Goal: Navigation & Orientation: Find specific page/section

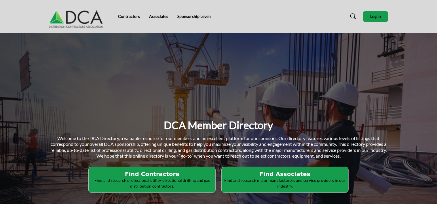
click at [186, 168] on button "Find Contractors Find and research professional utility, directional drilling a…" at bounding box center [151, 180] width 127 height 26
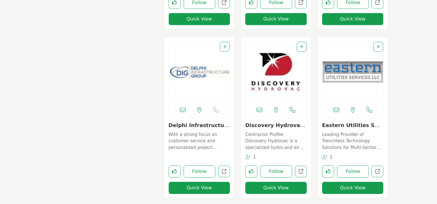
scroll to position [817, 0]
